Goal: Check status: Check status

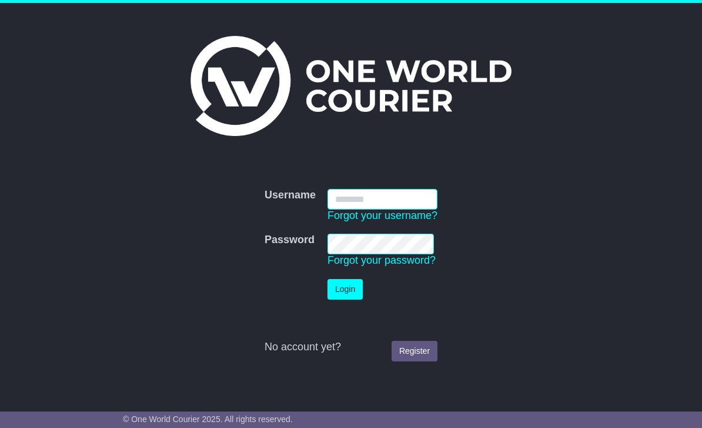
type input "**********"
click at [348, 289] on button "Login" at bounding box center [345, 289] width 35 height 21
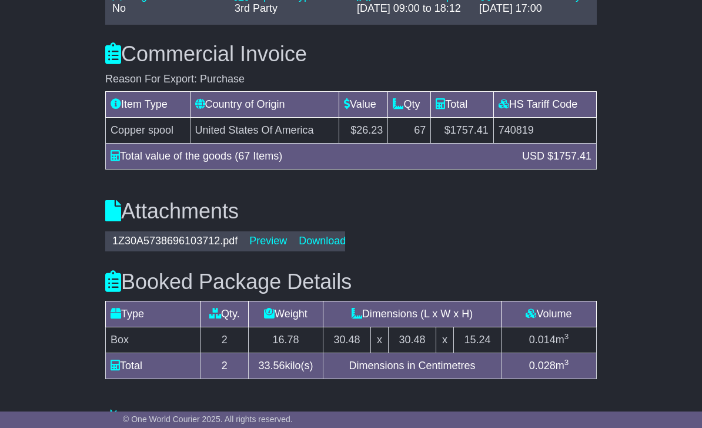
scroll to position [1037, 0]
click at [264, 235] on link "Preview" at bounding box center [268, 241] width 38 height 12
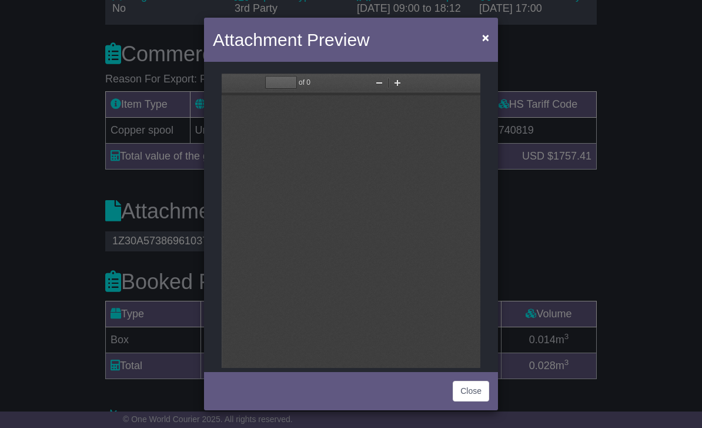
scroll to position [0, 0]
type input "*"
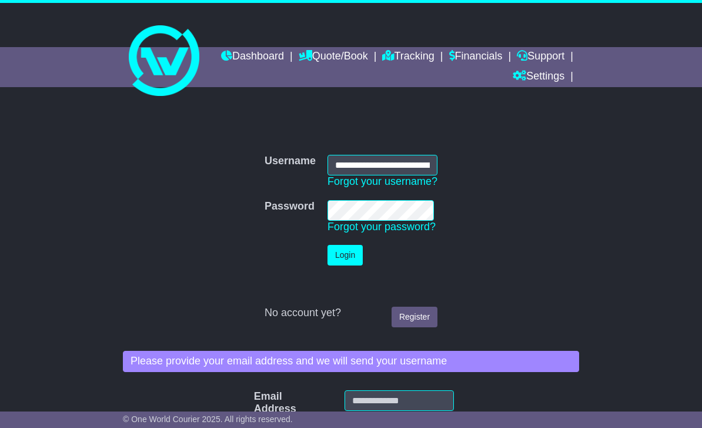
scroll to position [0, 28]
